Goal: Transaction & Acquisition: Book appointment/travel/reservation

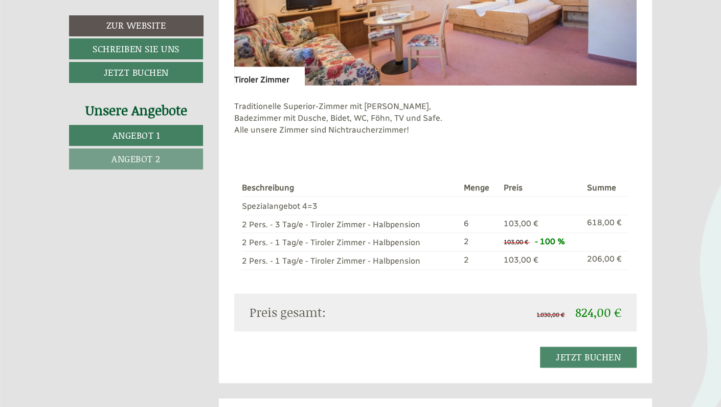
scroll to position [797, 0]
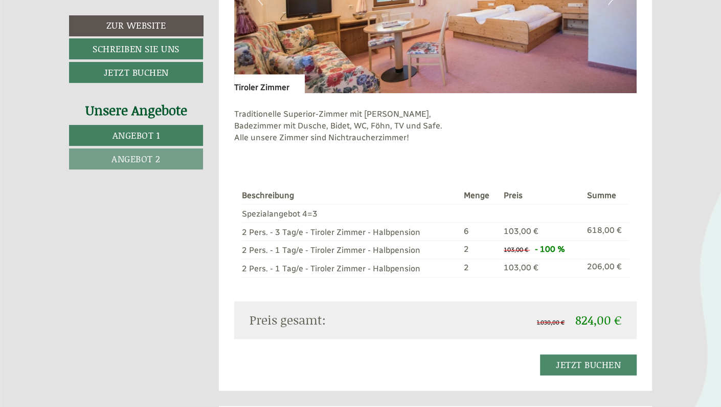
click at [136, 156] on span "Angebot 2" at bounding box center [135, 158] width 49 height 13
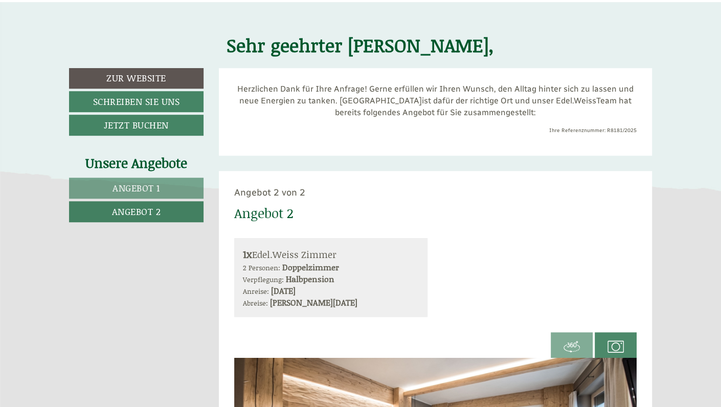
scroll to position [369, 0]
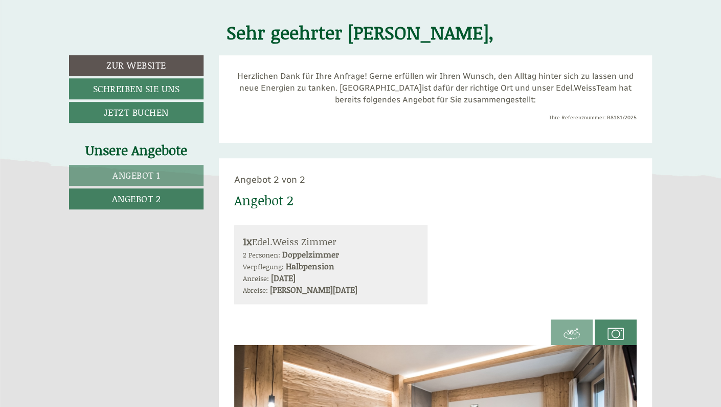
click at [126, 169] on span "Angebot 1" at bounding box center [137, 174] width 48 height 13
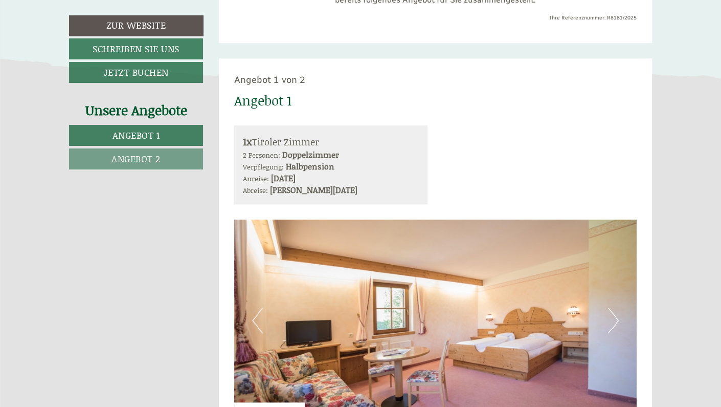
scroll to position [466, 0]
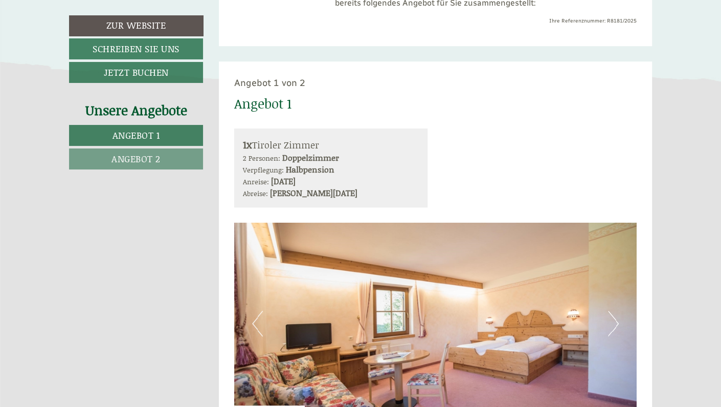
click at [613, 326] on button "Next" at bounding box center [613, 323] width 11 height 26
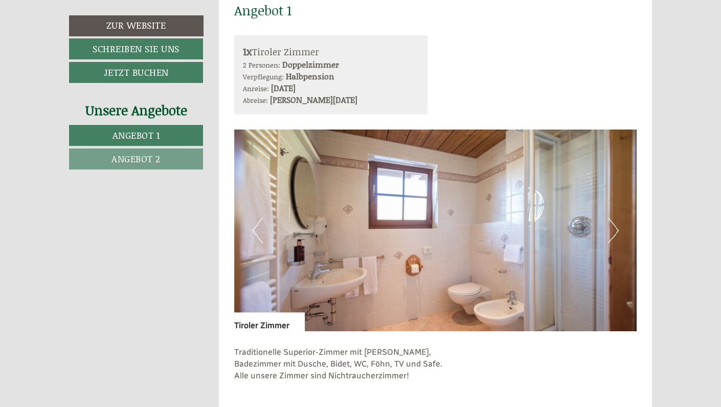
scroll to position [585, 0]
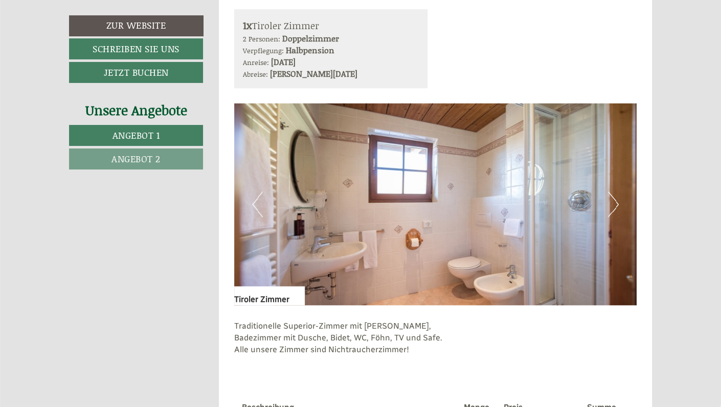
click at [613, 201] on button "Next" at bounding box center [613, 204] width 11 height 26
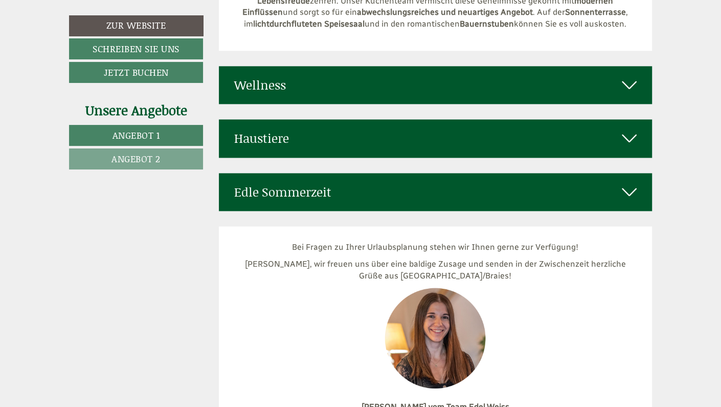
scroll to position [3415, 0]
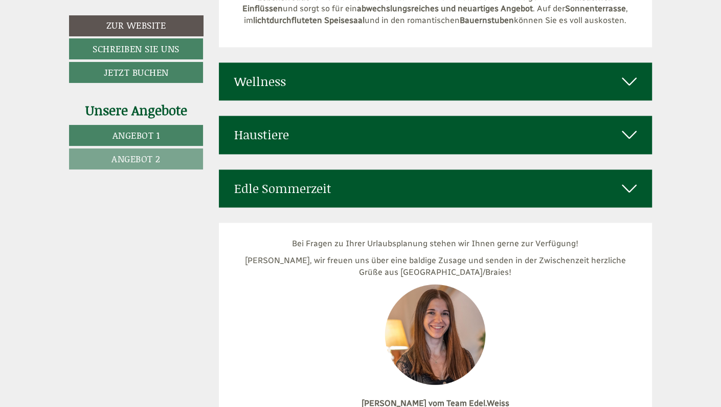
click at [629, 73] on icon at bounding box center [629, 81] width 15 height 17
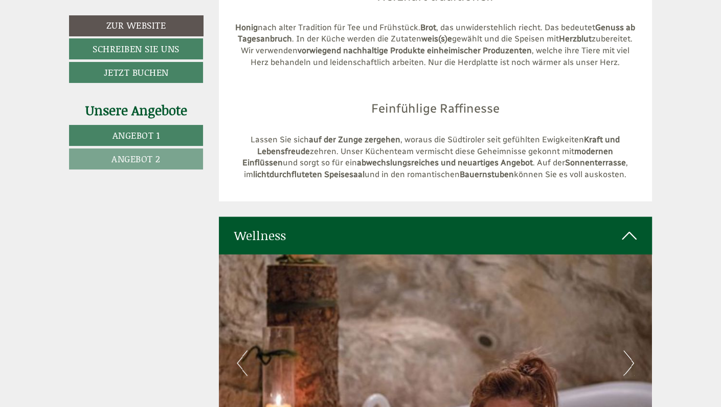
scroll to position [3368, 0]
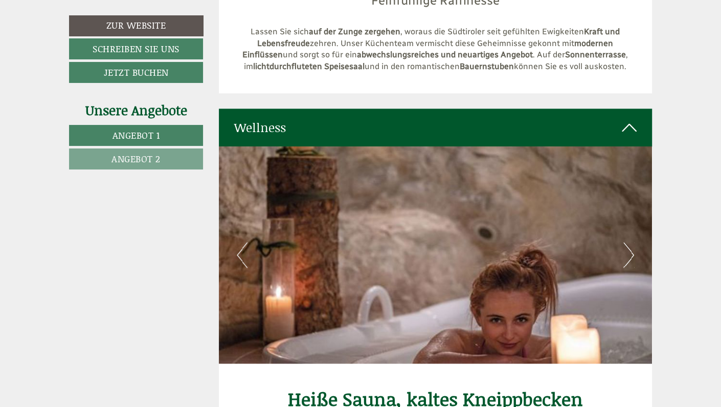
click at [626, 242] on button "Next" at bounding box center [628, 255] width 11 height 26
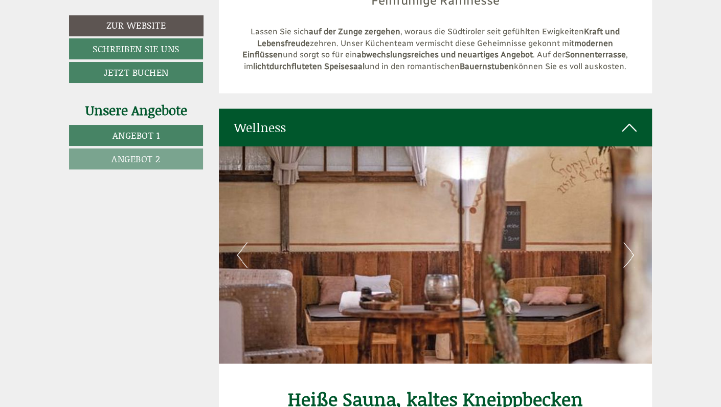
click at [633, 119] on icon at bounding box center [629, 127] width 15 height 17
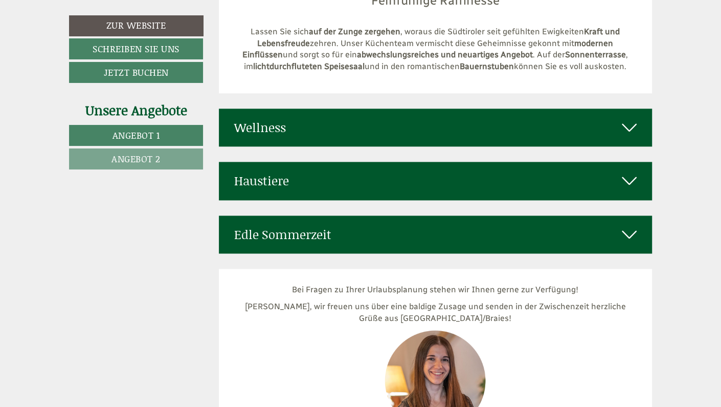
click at [630, 172] on icon at bounding box center [629, 180] width 15 height 17
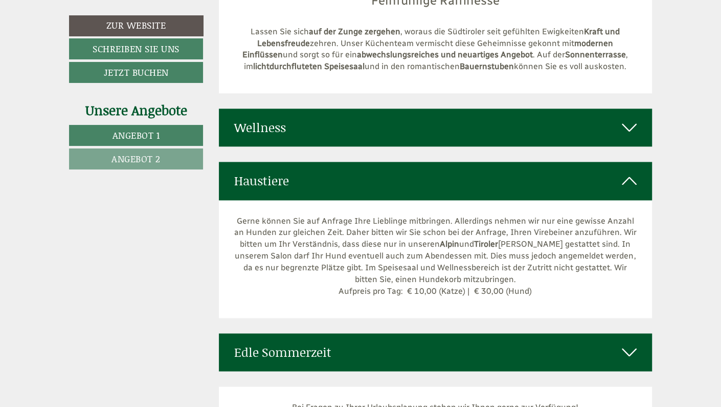
click at [630, 172] on icon at bounding box center [629, 180] width 15 height 17
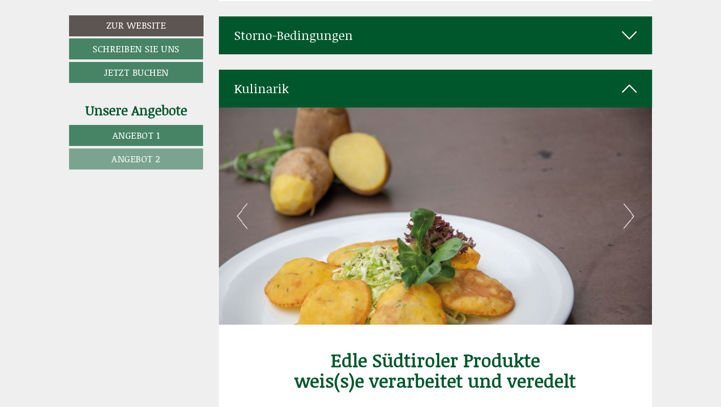
scroll to position [2593, 0]
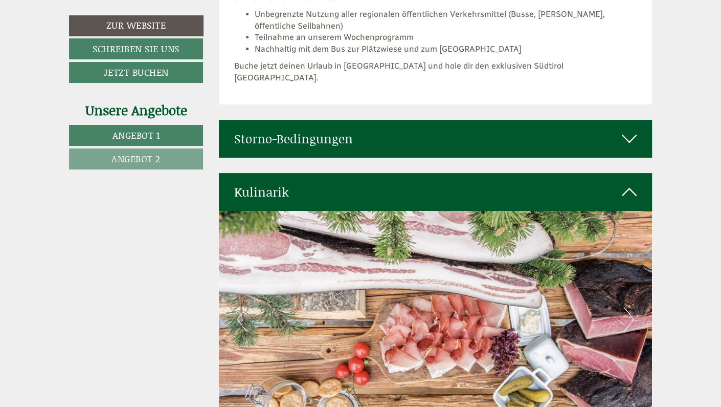
click at [628, 130] on icon at bounding box center [629, 138] width 15 height 17
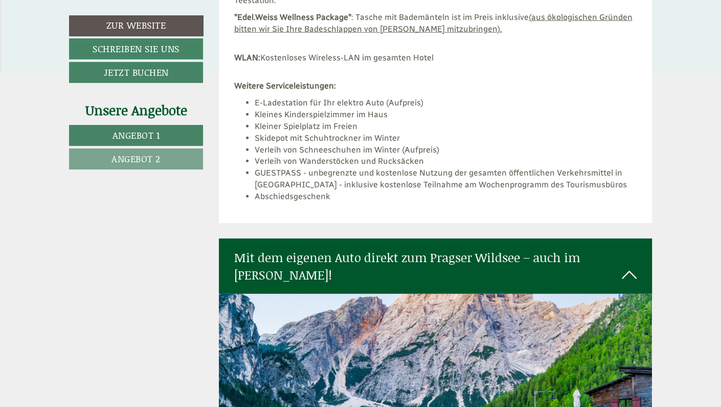
scroll to position [1807, 0]
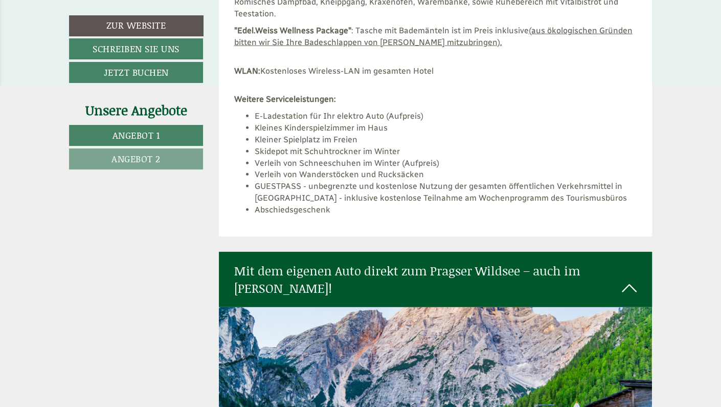
click at [630, 279] on icon at bounding box center [629, 287] width 15 height 17
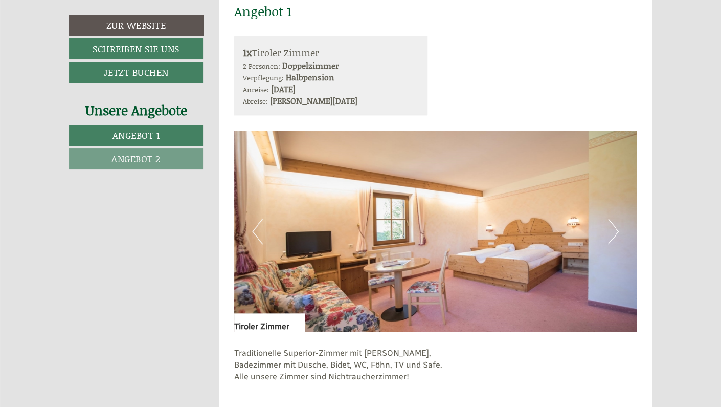
scroll to position [577, 0]
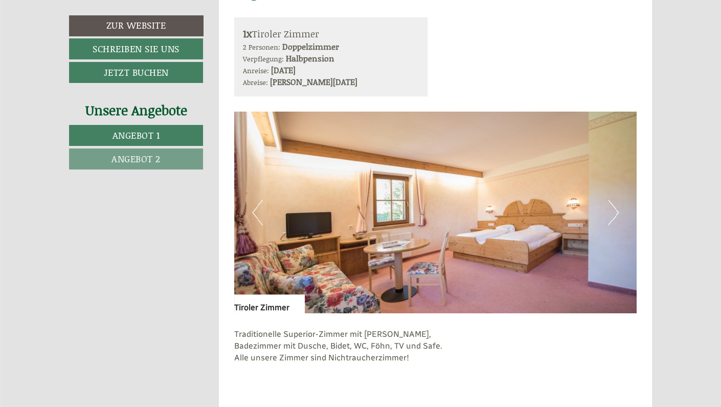
click at [617, 210] on button "Next" at bounding box center [613, 212] width 11 height 26
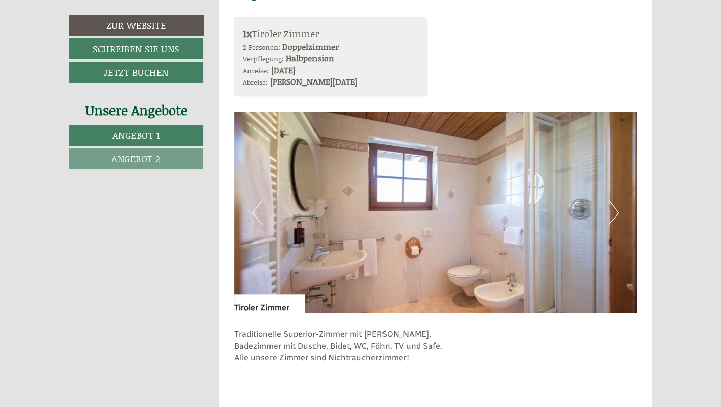
click at [617, 210] on button "Next" at bounding box center [613, 212] width 11 height 26
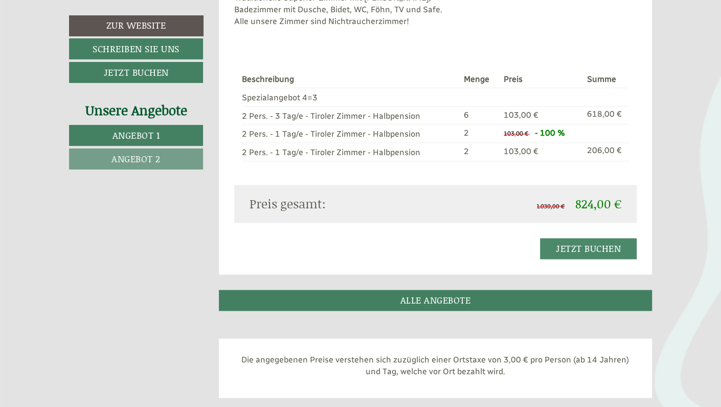
scroll to position [901, 0]
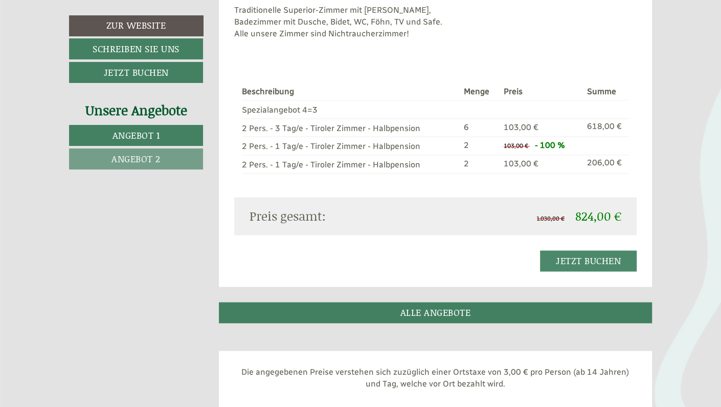
click at [138, 158] on span "Angebot 2" at bounding box center [135, 158] width 49 height 13
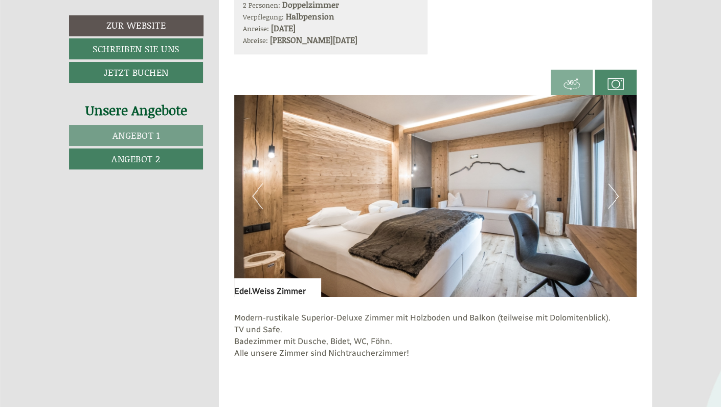
scroll to position [635, 0]
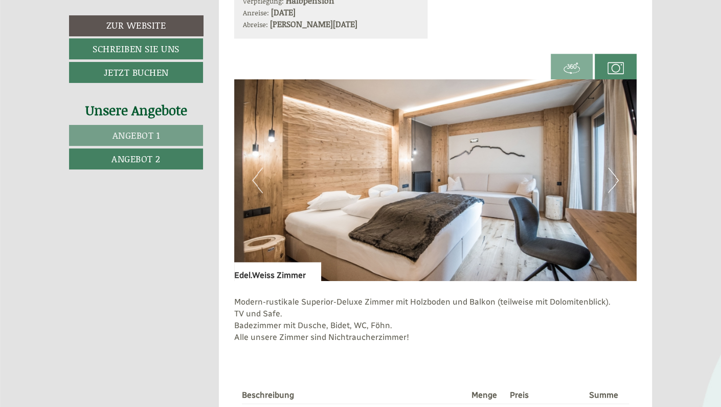
click at [613, 179] on button "Next" at bounding box center [613, 180] width 11 height 26
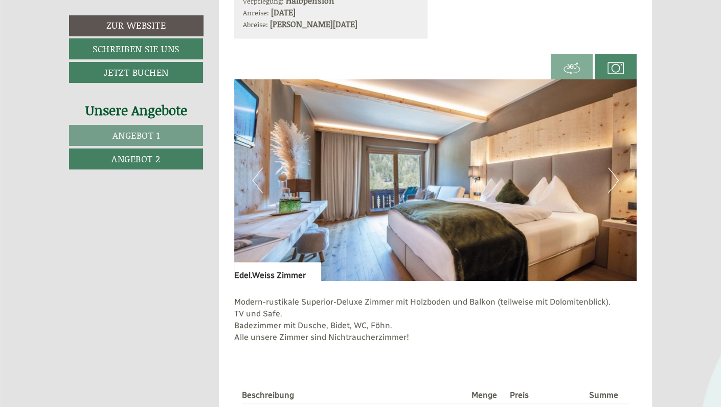
click at [613, 180] on button "Next" at bounding box center [613, 180] width 11 height 26
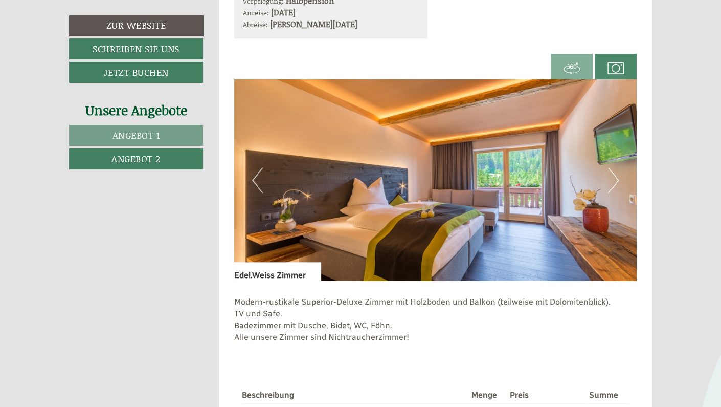
click at [615, 178] on button "Next" at bounding box center [613, 180] width 11 height 26
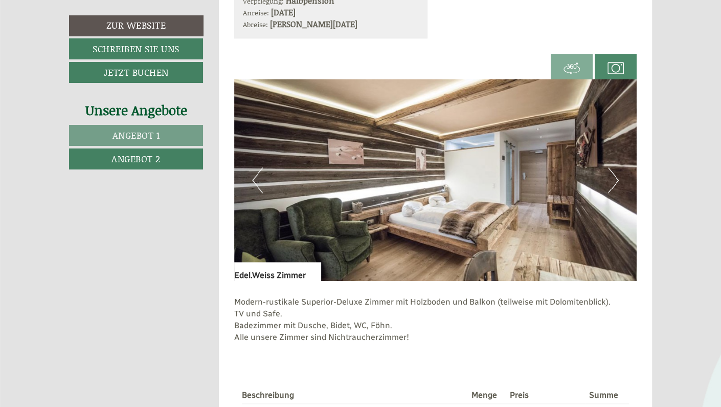
click at [616, 178] on button "Next" at bounding box center [613, 180] width 11 height 26
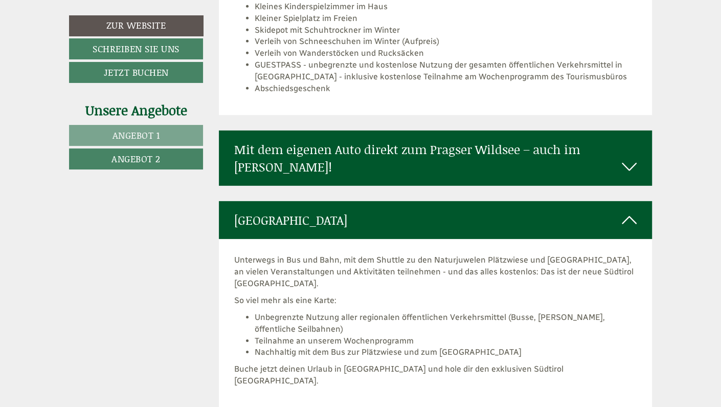
scroll to position [1985, 0]
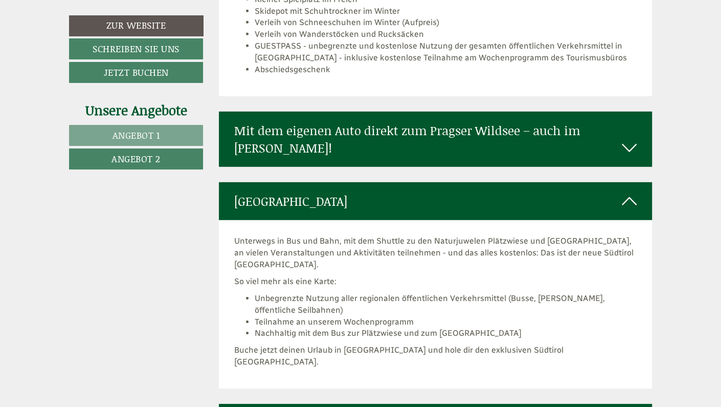
click at [631, 192] on icon at bounding box center [629, 200] width 15 height 17
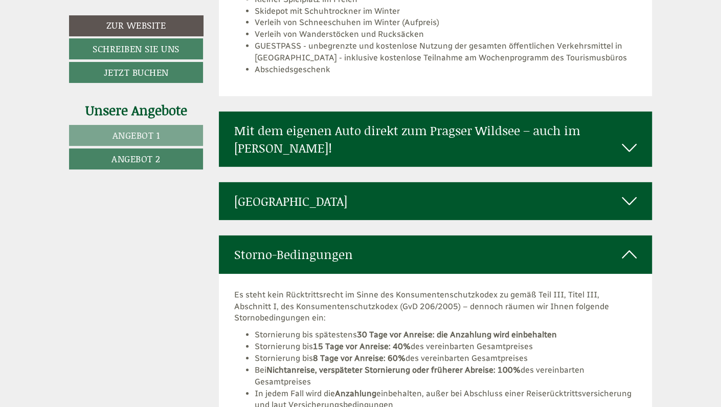
click at [633, 245] on icon at bounding box center [629, 253] width 15 height 17
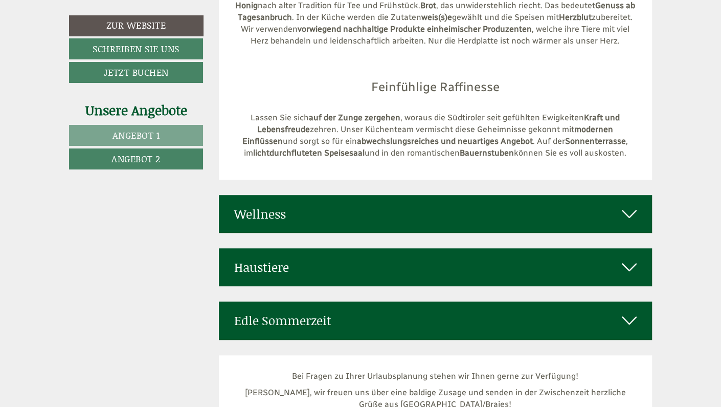
scroll to position [2784, 0]
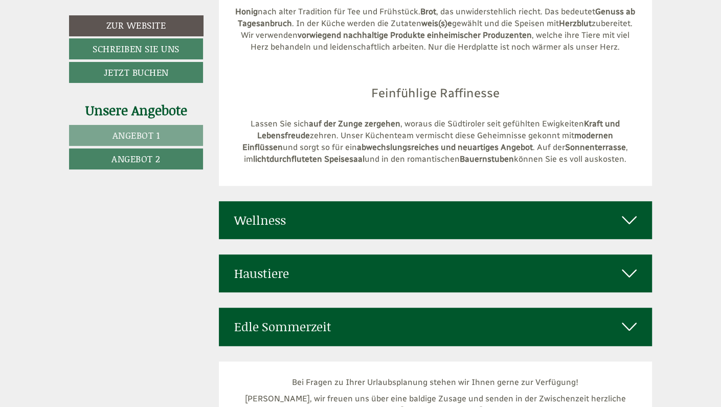
click at [627, 211] on icon at bounding box center [629, 219] width 15 height 17
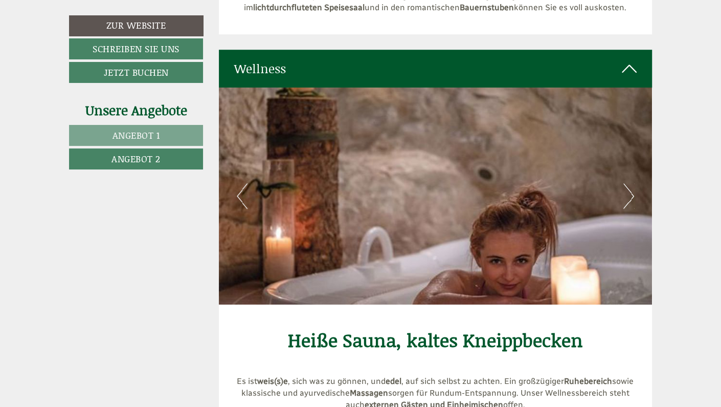
scroll to position [2938, 0]
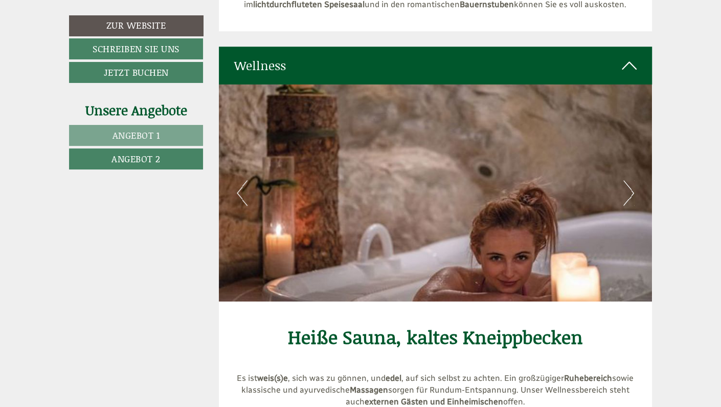
click at [626, 180] on button "Next" at bounding box center [628, 193] width 11 height 26
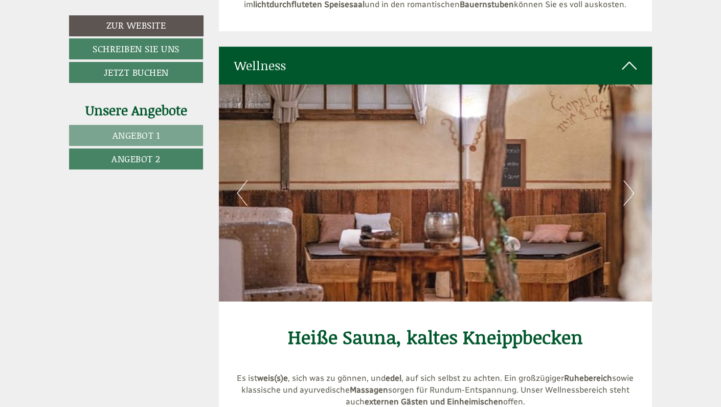
click at [626, 180] on button "Next" at bounding box center [628, 193] width 11 height 26
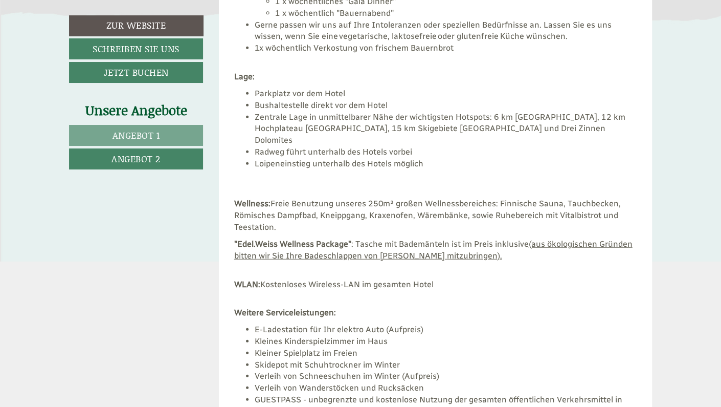
scroll to position [1641, 0]
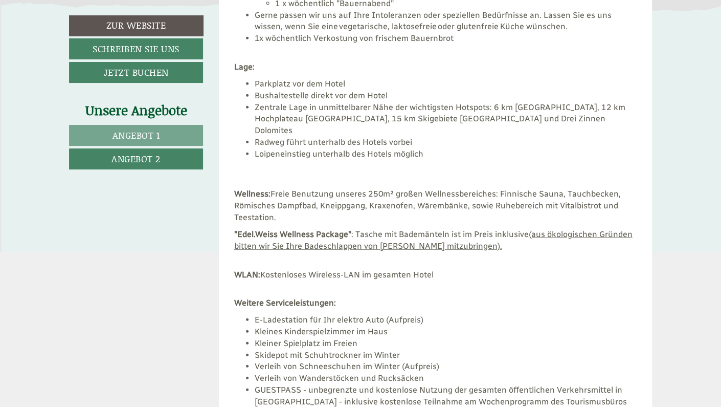
click at [138, 156] on span "Angebot 2" at bounding box center [135, 158] width 49 height 13
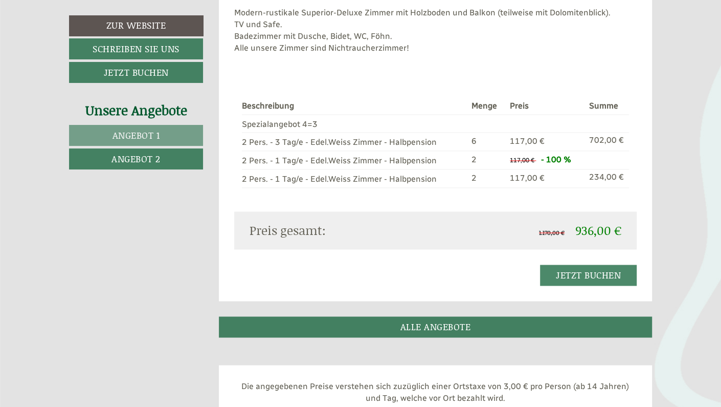
scroll to position [956, 0]
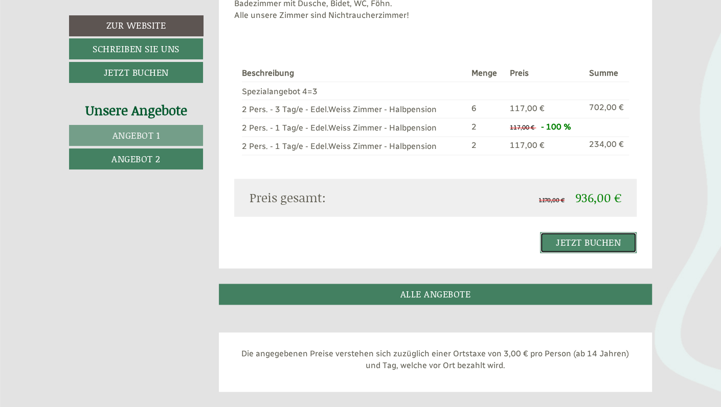
click at [584, 240] on link "Jetzt buchen" at bounding box center [588, 242] width 97 height 21
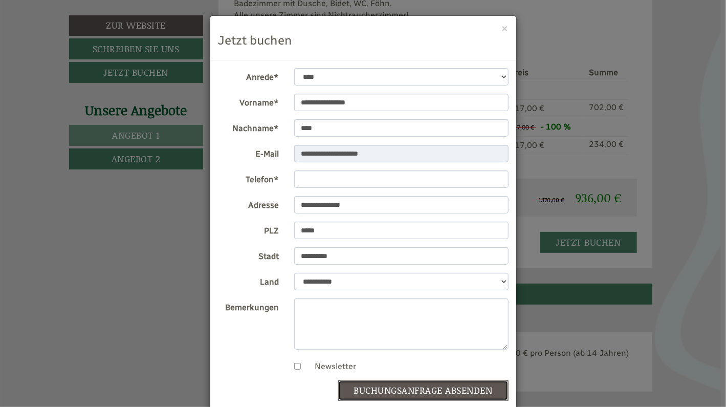
click at [420, 388] on button "Buchungsanfrage absenden" at bounding box center [423, 390] width 170 height 20
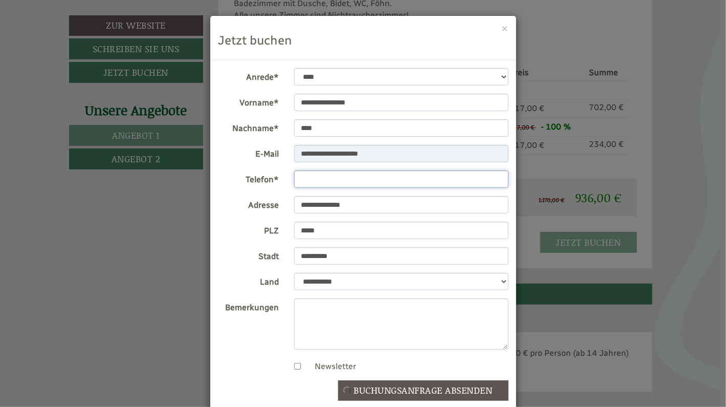
click at [299, 175] on input "Telefon*" at bounding box center [401, 178] width 214 height 17
type input "**********"
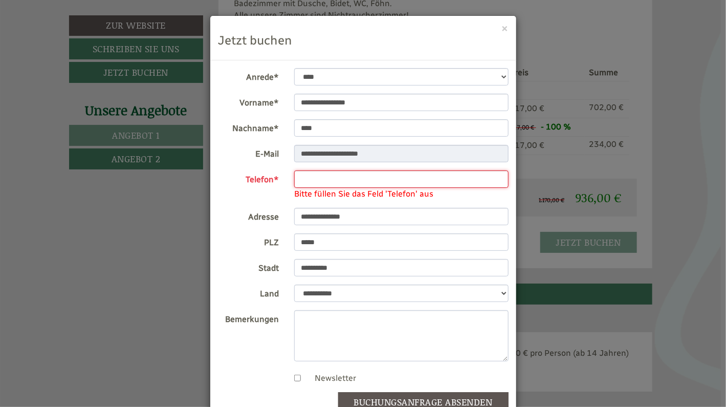
click at [307, 174] on input "Telefon*" at bounding box center [401, 178] width 214 height 17
type input "**********"
click at [387, 400] on button "Buchungsanfrage absenden" at bounding box center [423, 402] width 170 height 20
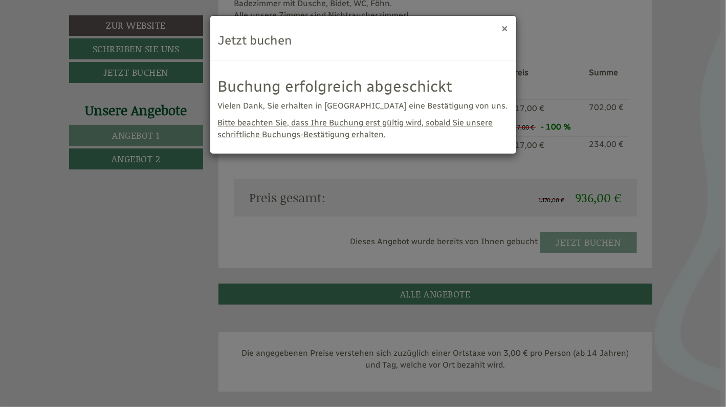
click at [507, 28] on button "×" at bounding box center [505, 28] width 7 height 11
